Goal: Use online tool/utility: Utilize a website feature to perform a specific function

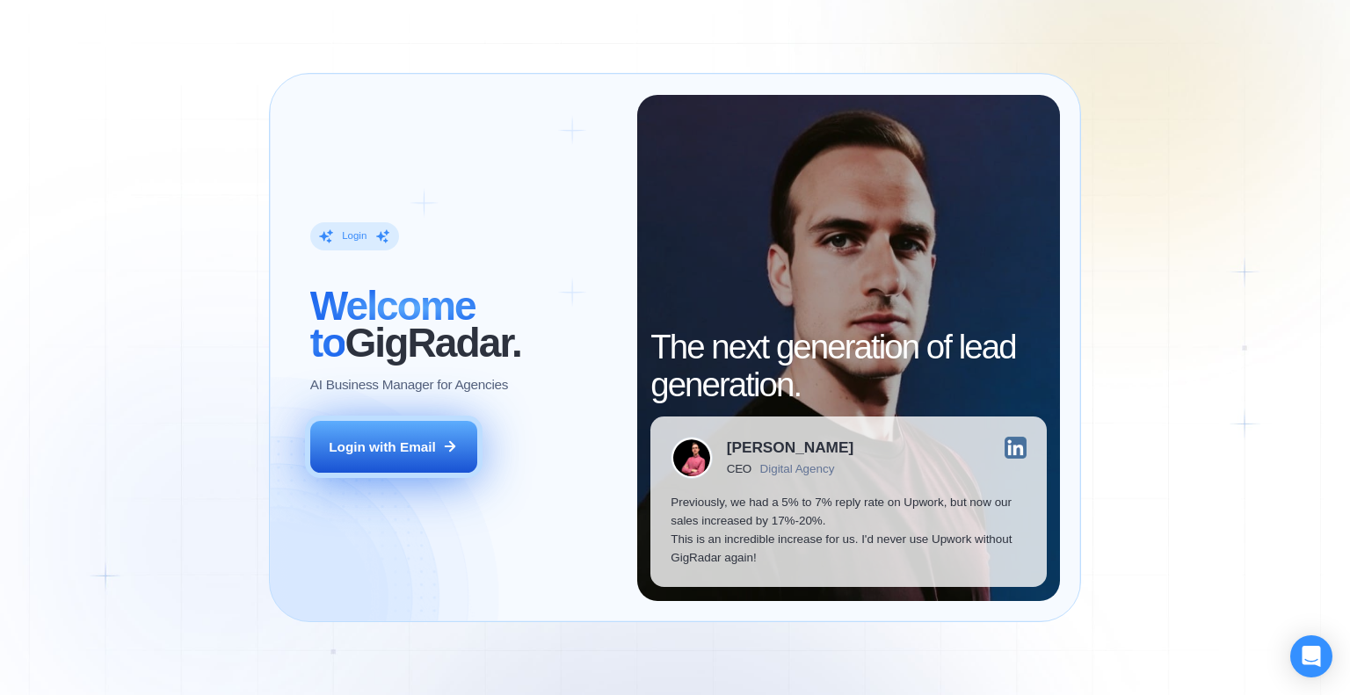
drag, startPoint x: 0, startPoint y: 0, endPoint x: 401, endPoint y: 437, distance: 592.8
click at [401, 437] on button "Login with Email" at bounding box center [393, 447] width 167 height 53
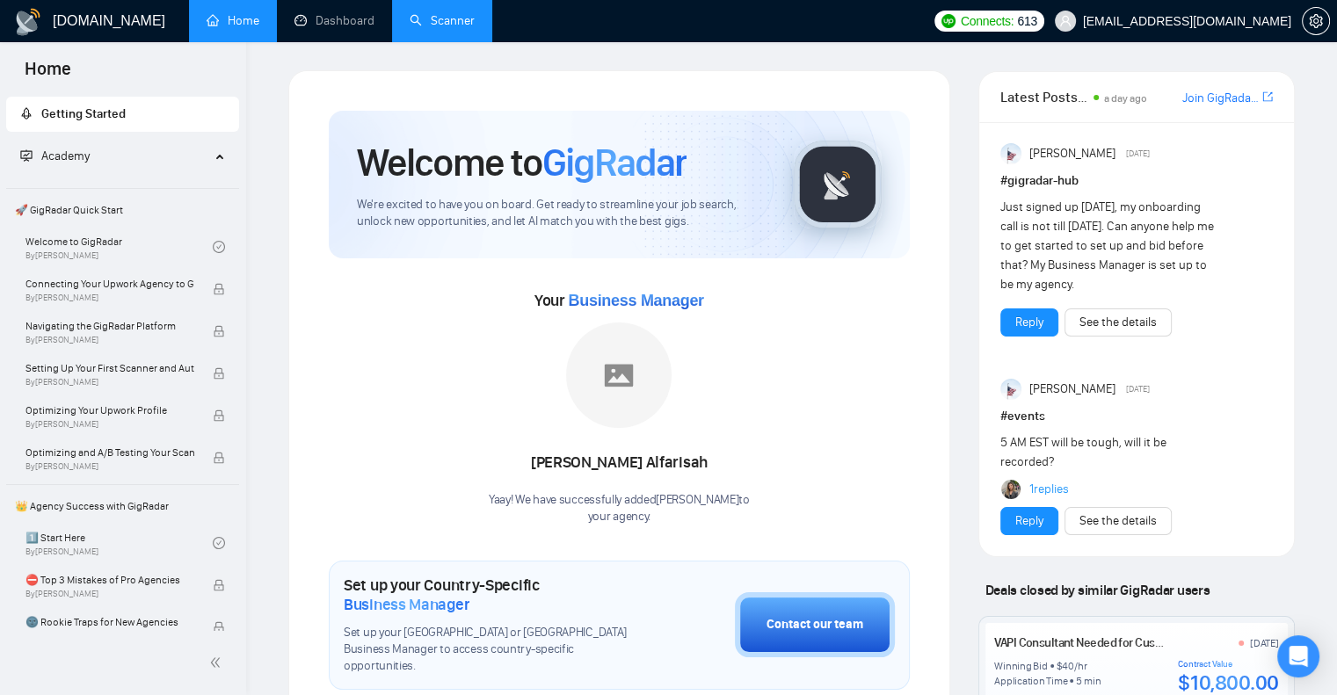
click at [445, 13] on link "Scanner" at bounding box center [442, 20] width 65 height 15
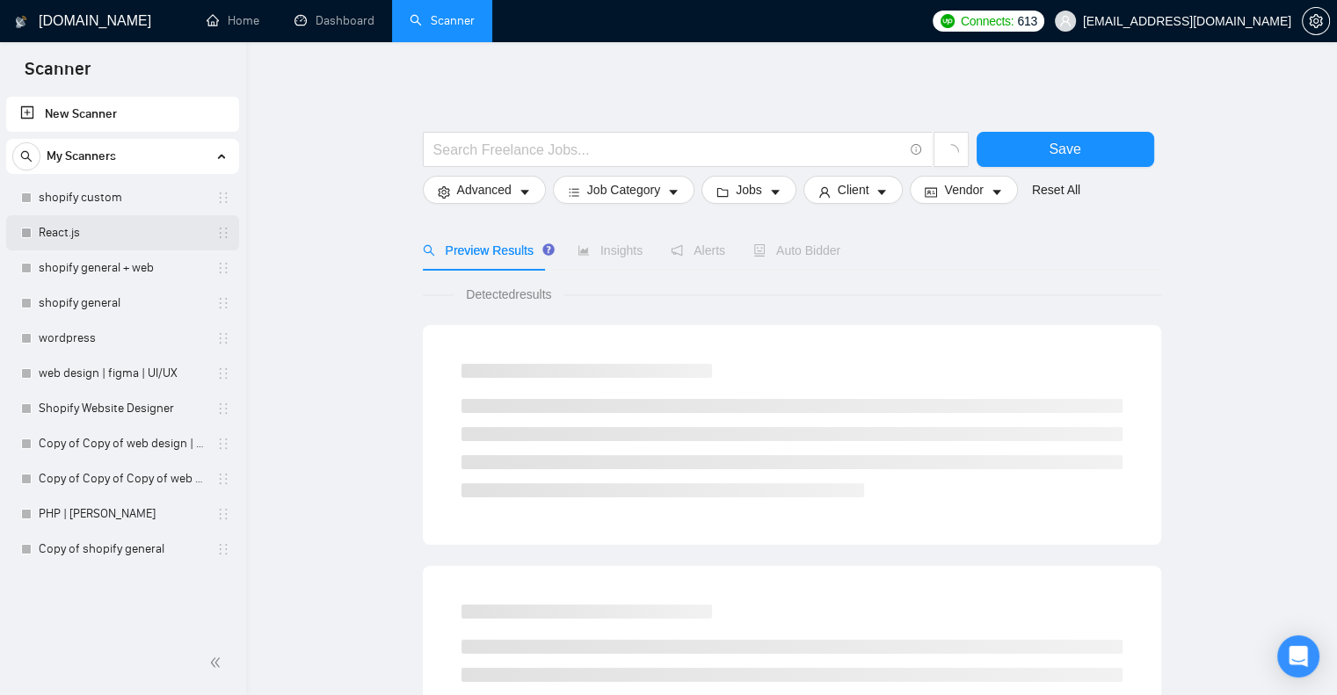
click at [139, 242] on link "React.js" at bounding box center [122, 232] width 167 height 35
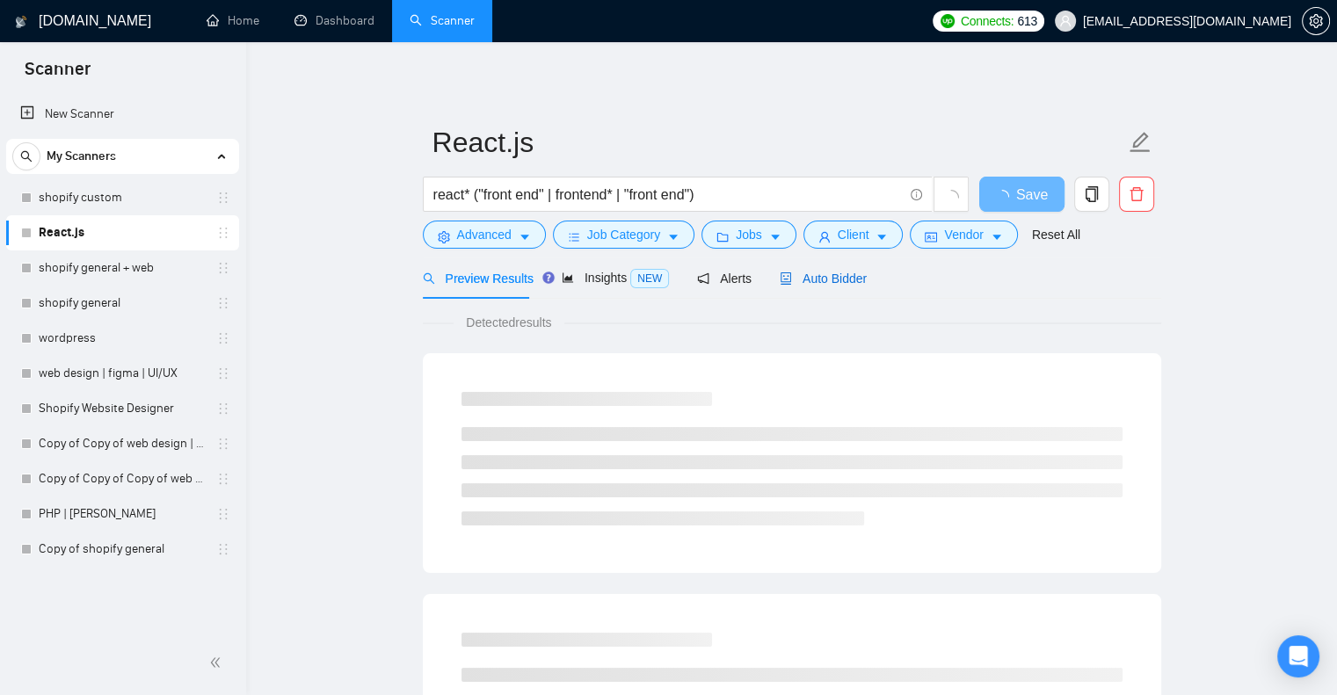
click at [851, 275] on span "Auto Bidder" at bounding box center [823, 279] width 87 height 14
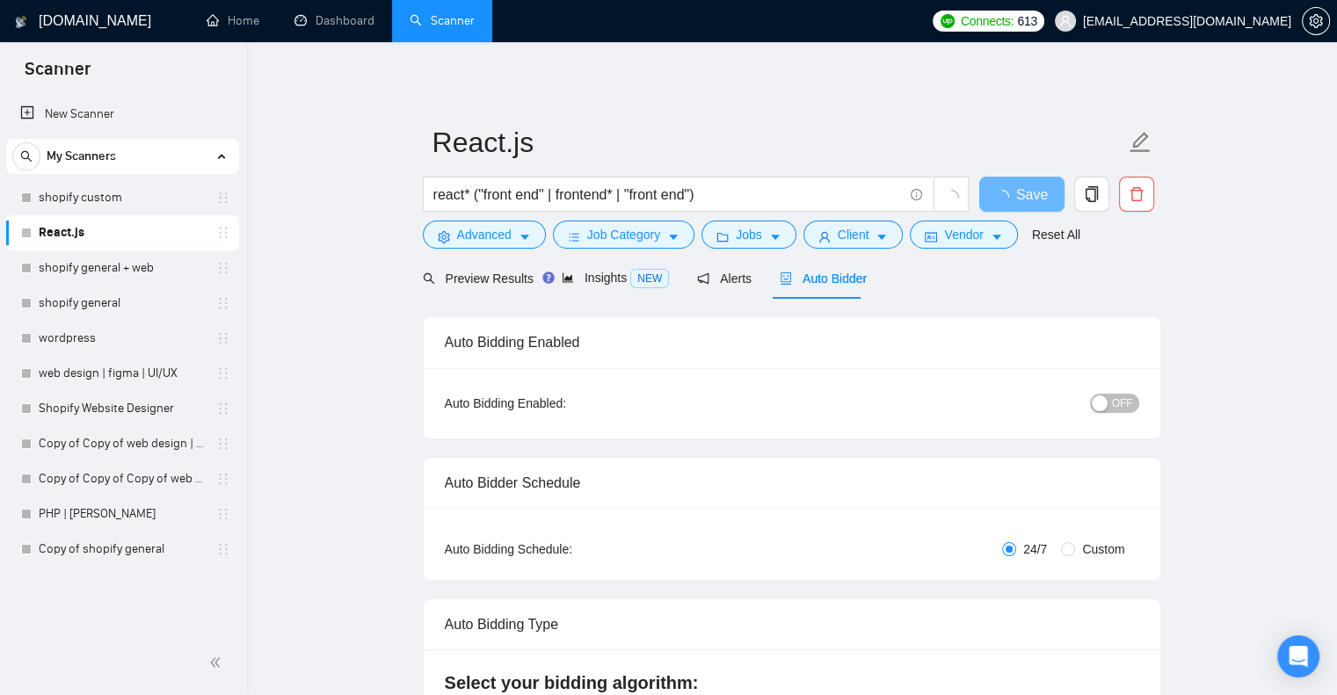
radio input "false"
radio input "true"
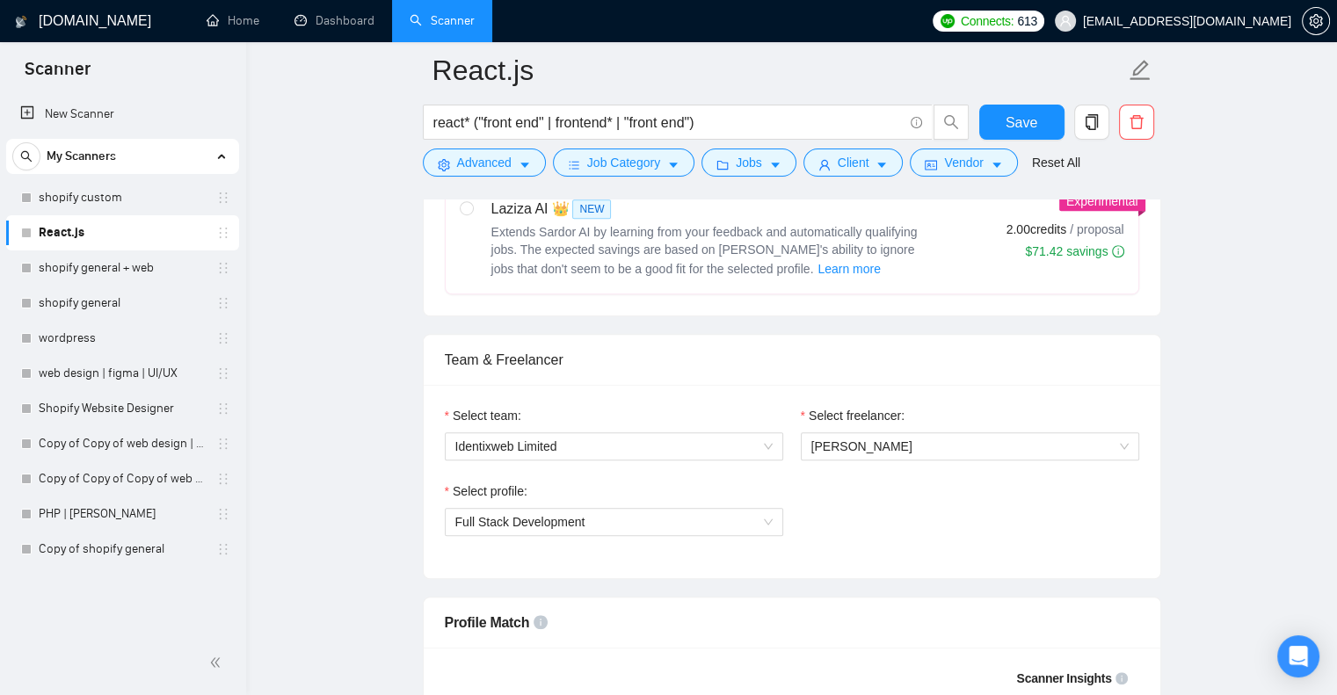
scroll to position [1075, 0]
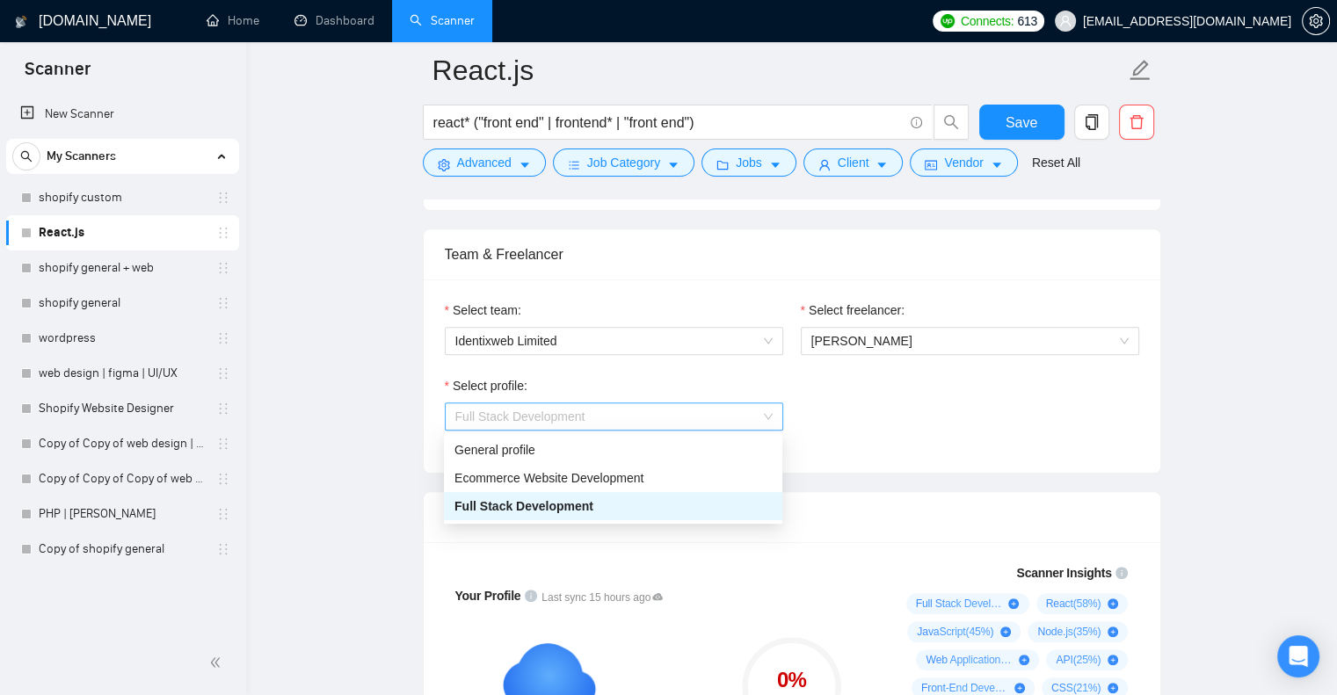
click at [673, 422] on span "Full Stack Development" at bounding box center [613, 416] width 317 height 26
click at [600, 466] on div "Ecommerce Website Development" at bounding box center [613, 478] width 338 height 28
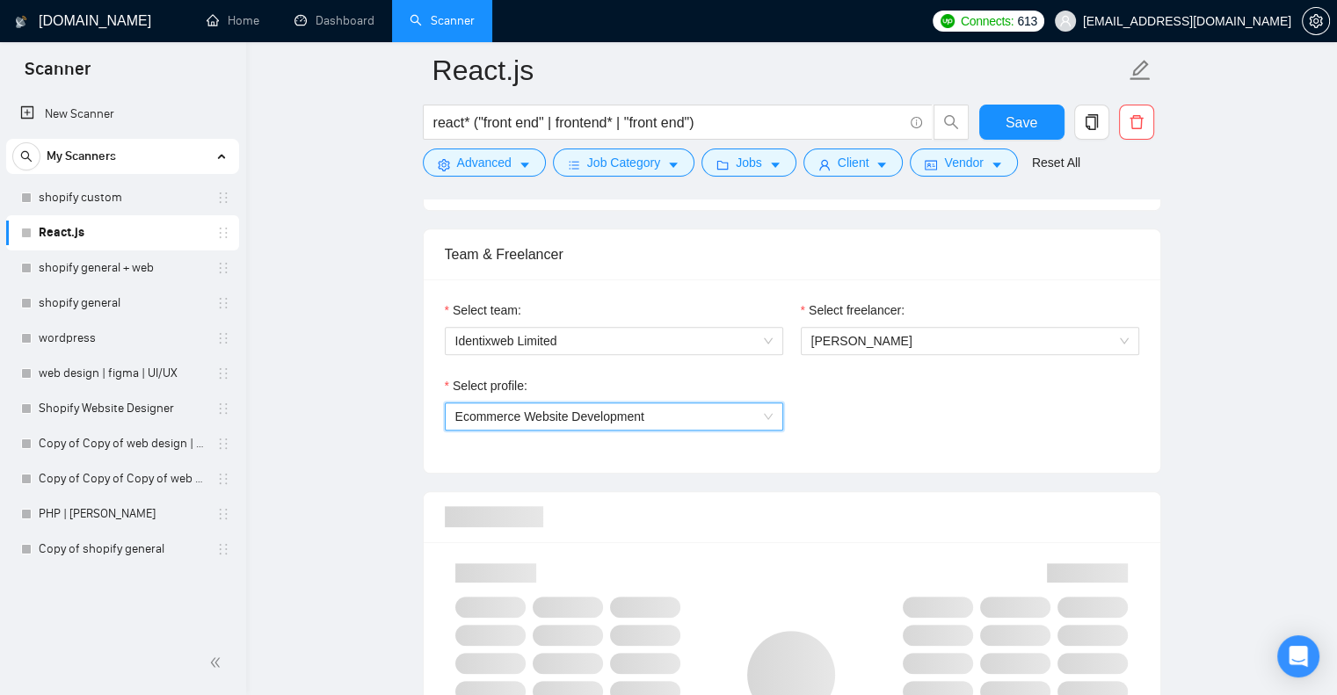
click at [607, 458] on div "Select team: Identixweb Limited Select freelancer: [PERSON_NAME] Select profile…" at bounding box center [792, 375] width 737 height 193
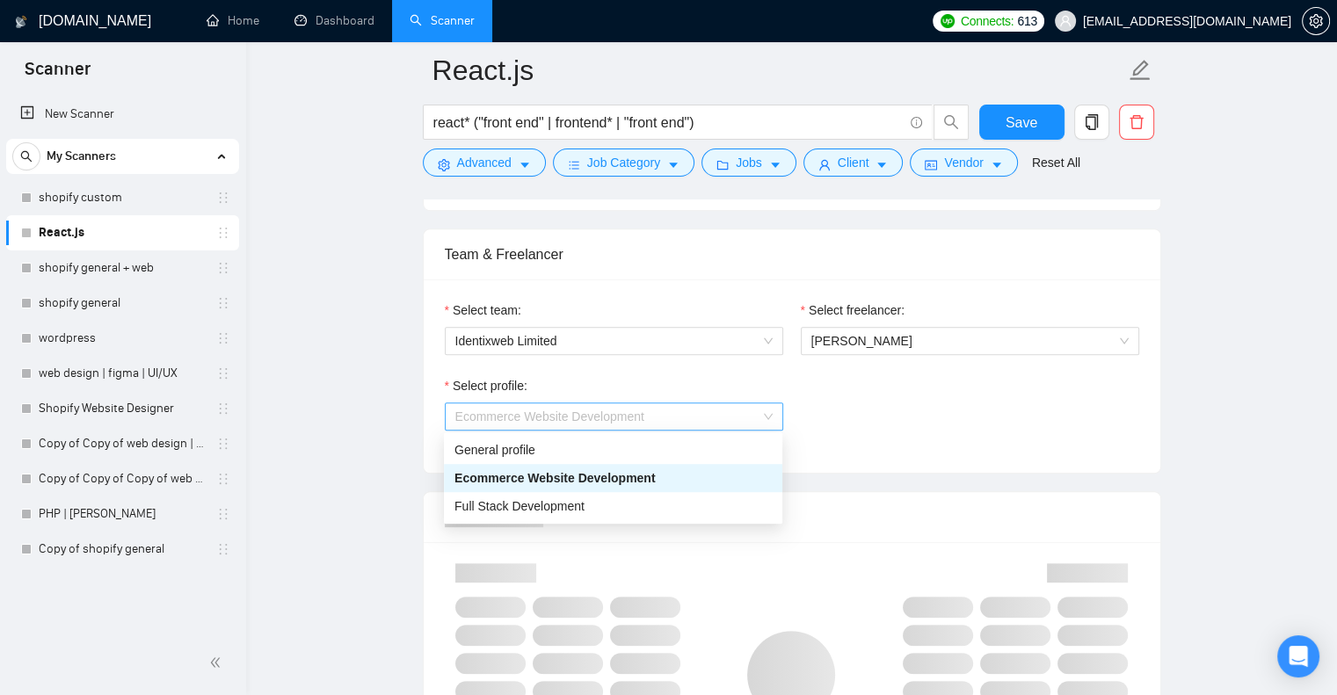
click at [640, 421] on span "Ecommerce Website Development" at bounding box center [549, 417] width 189 height 14
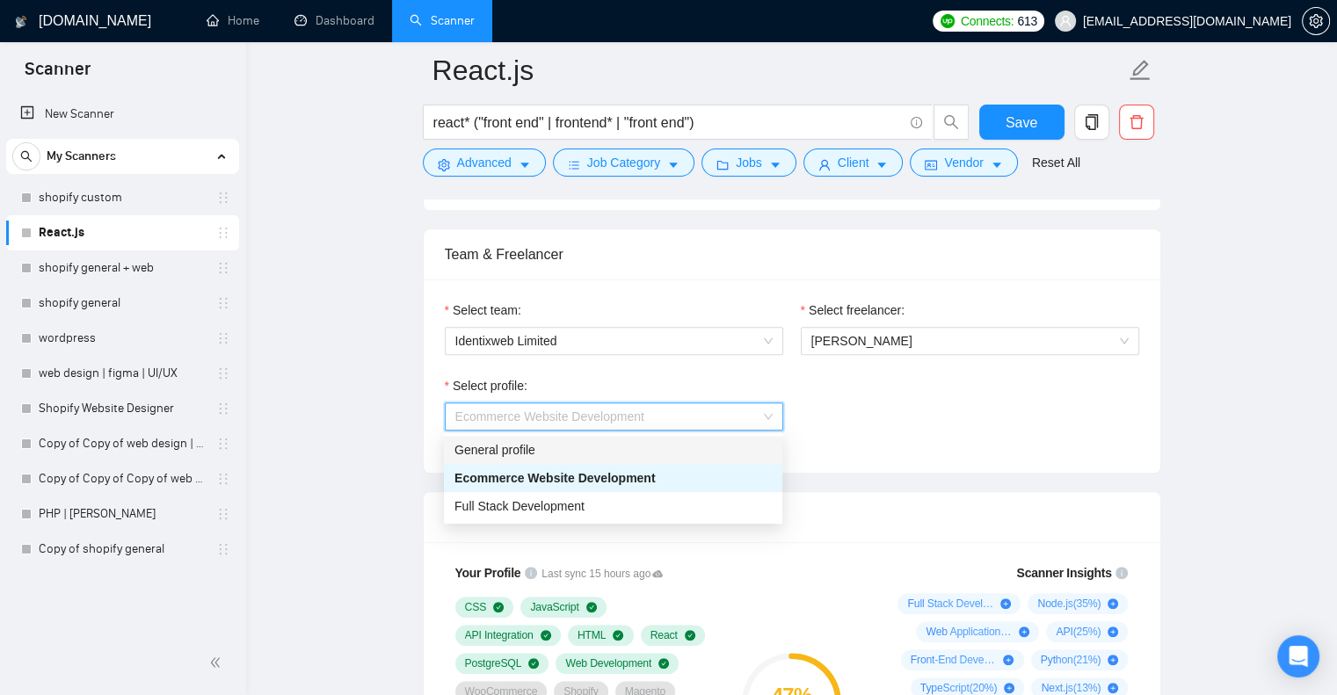
click at [584, 444] on div "General profile" at bounding box center [612, 449] width 317 height 19
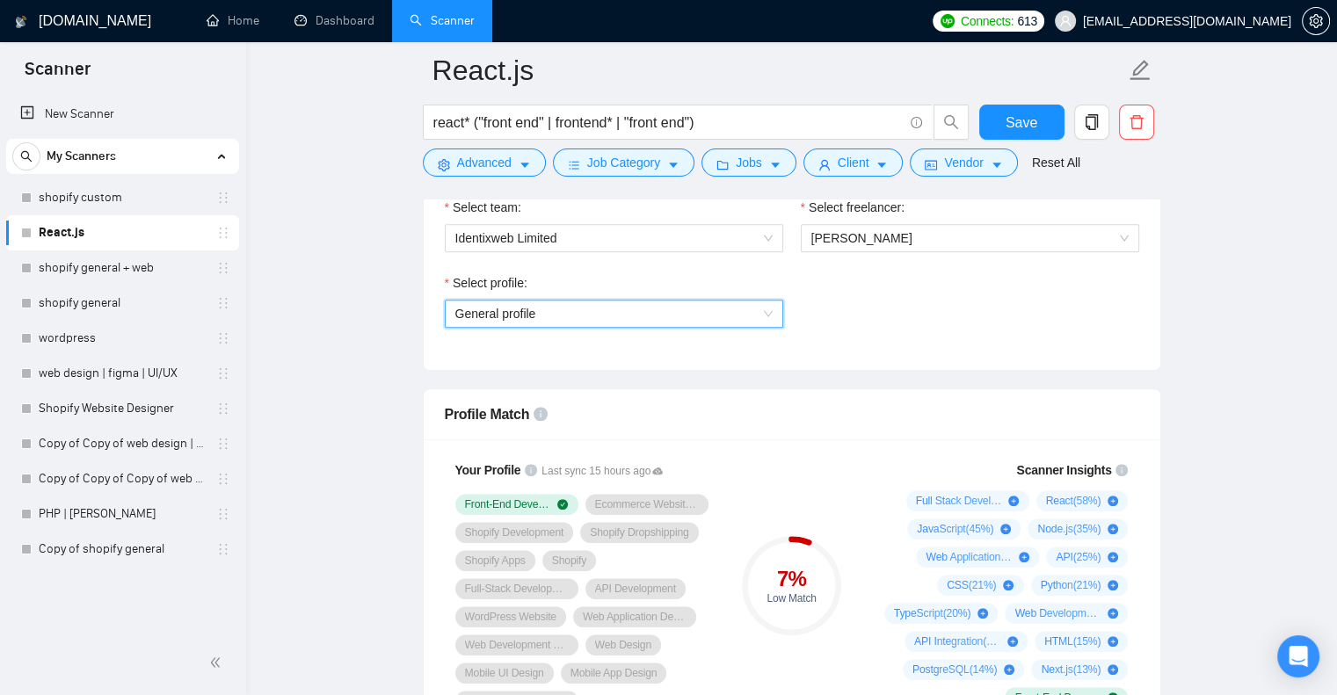
scroll to position [1178, 0]
click at [695, 301] on span "General profile" at bounding box center [613, 314] width 317 height 26
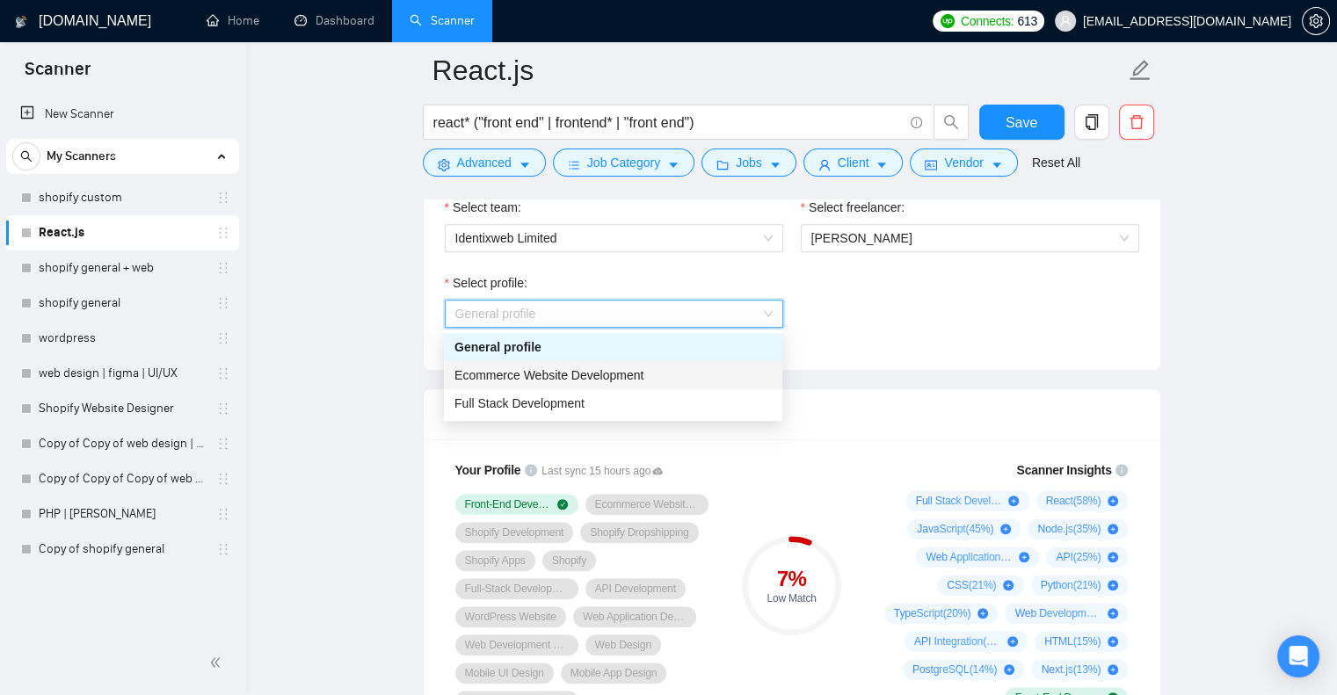
click at [599, 374] on span "Ecommerce Website Development" at bounding box center [548, 375] width 189 height 14
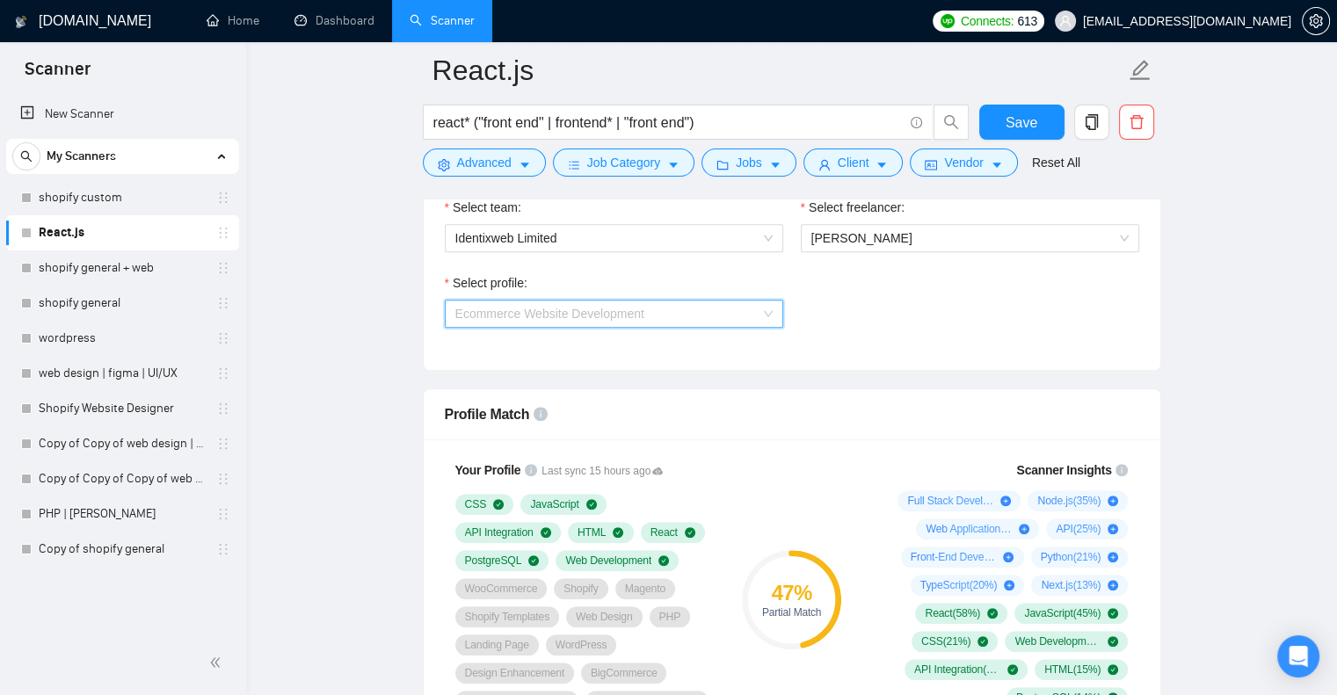
click at [608, 316] on span "Ecommerce Website Development" at bounding box center [549, 314] width 189 height 14
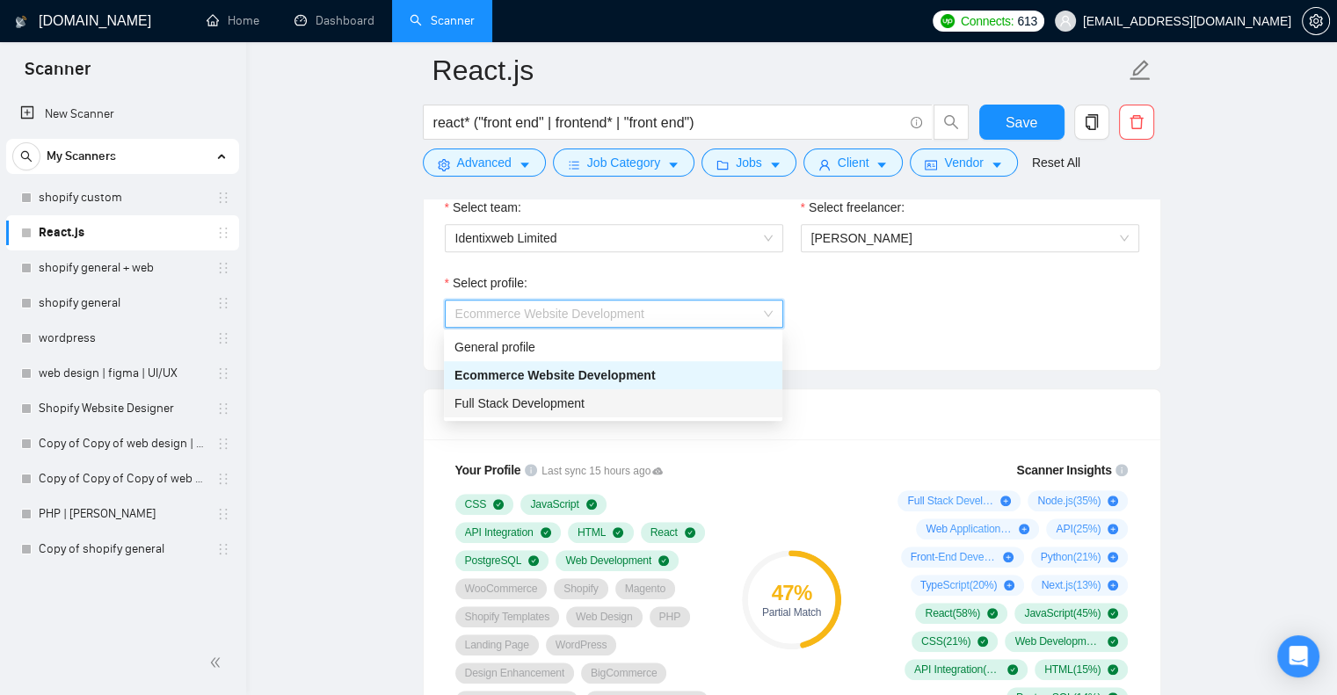
click at [558, 398] on span "Full Stack Development" at bounding box center [519, 403] width 130 height 14
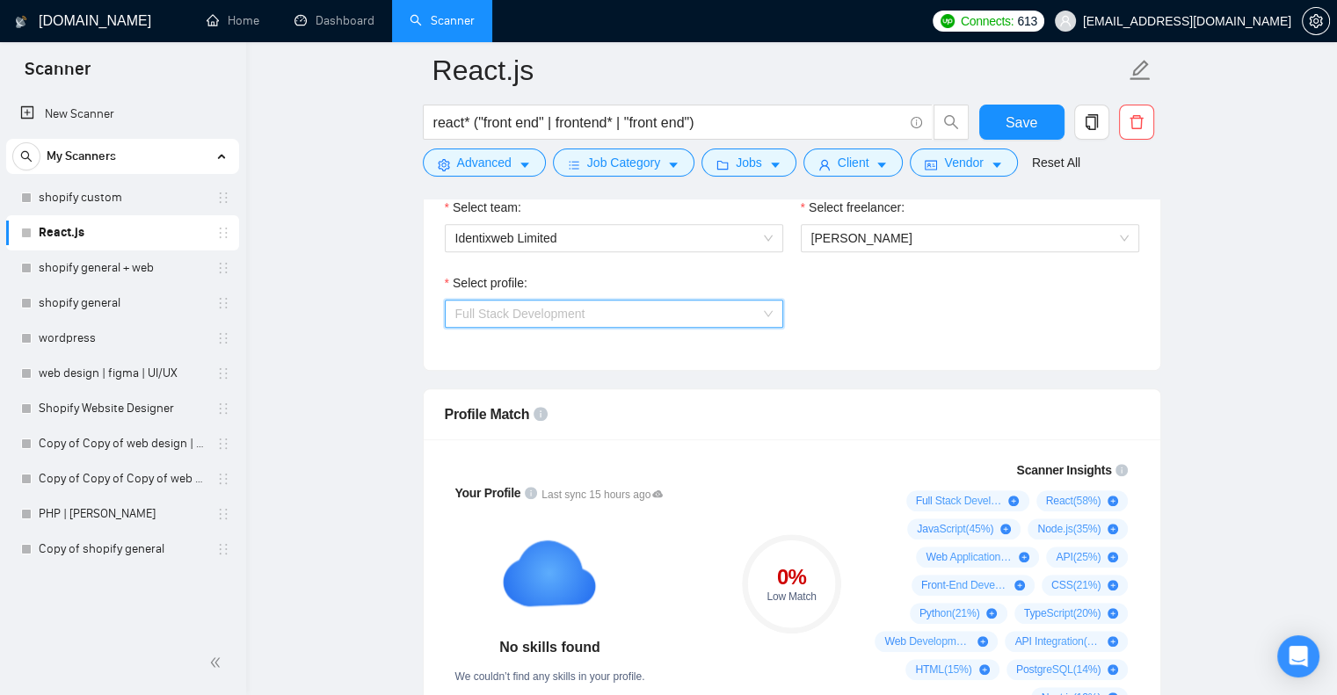
click at [601, 307] on span "Full Stack Development" at bounding box center [613, 314] width 317 height 26
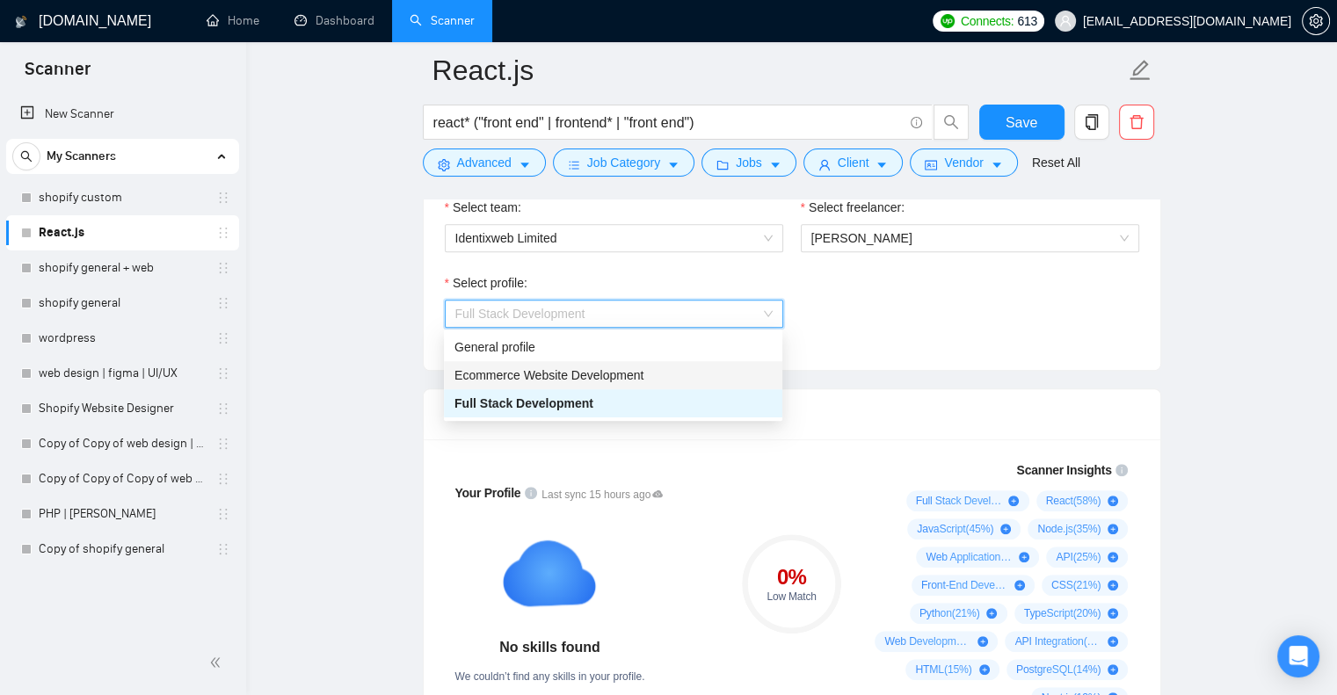
click at [584, 374] on span "Ecommerce Website Development" at bounding box center [548, 375] width 189 height 14
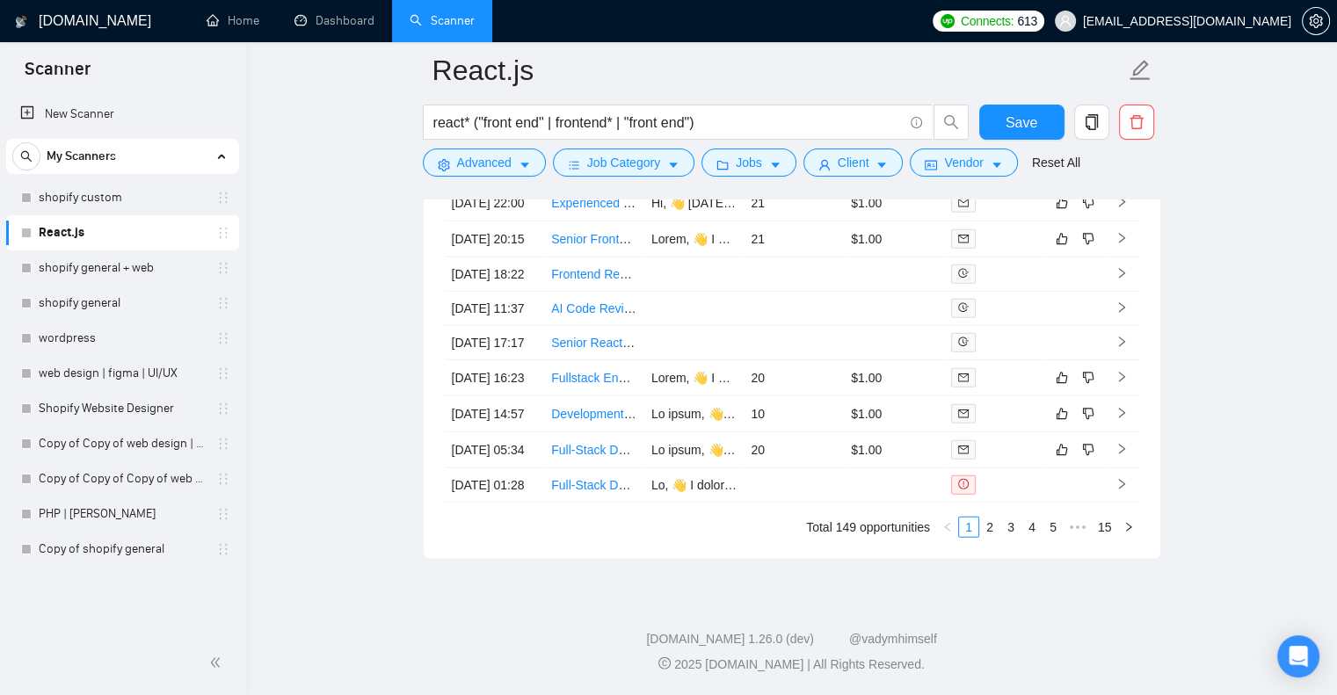
scroll to position [5108, 0]
